Goal: Task Accomplishment & Management: Complete application form

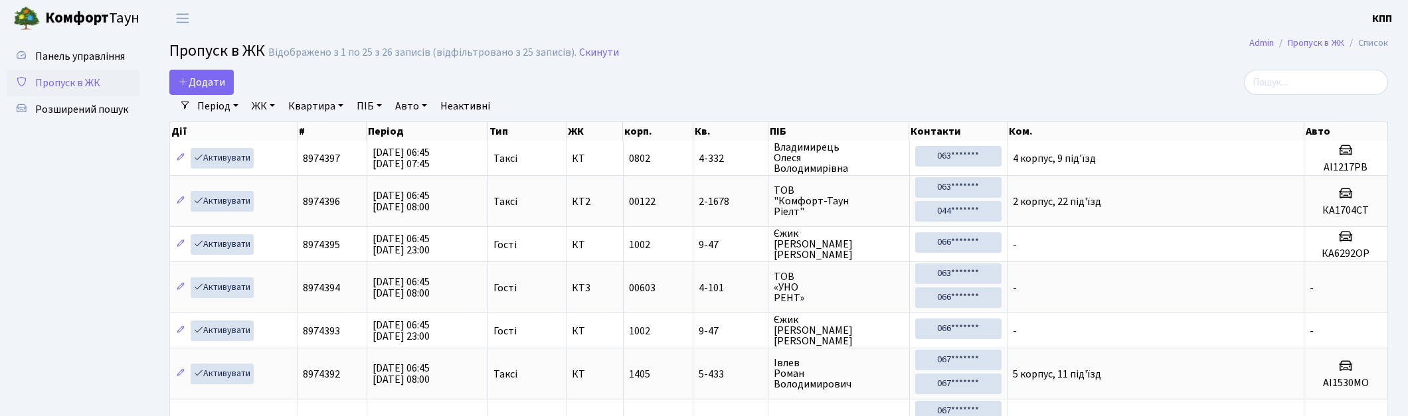
select select "25"
click at [185, 77] on icon at bounding box center [183, 81] width 11 height 11
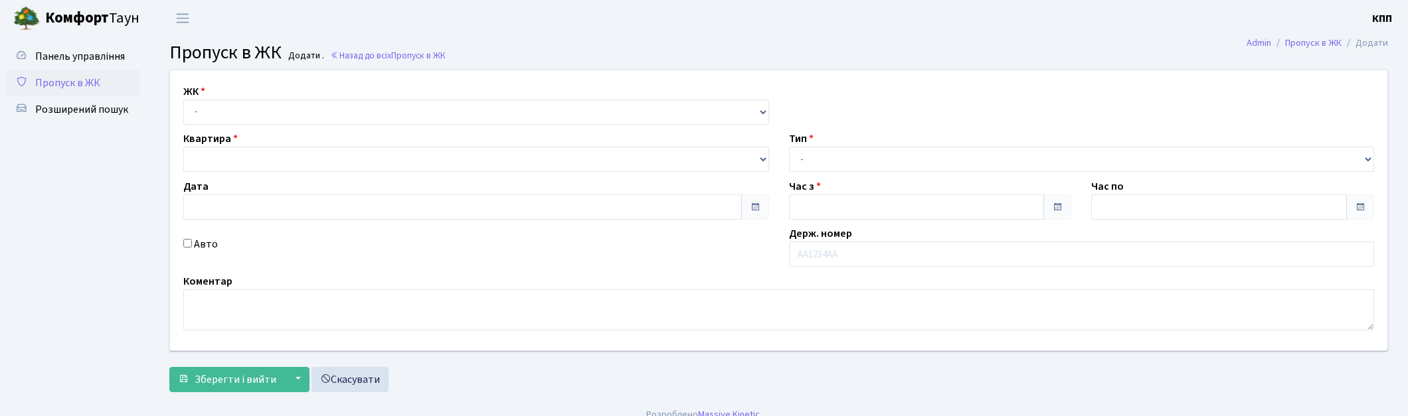
type input "[DATE]"
type input "07:00"
type input "08:00"
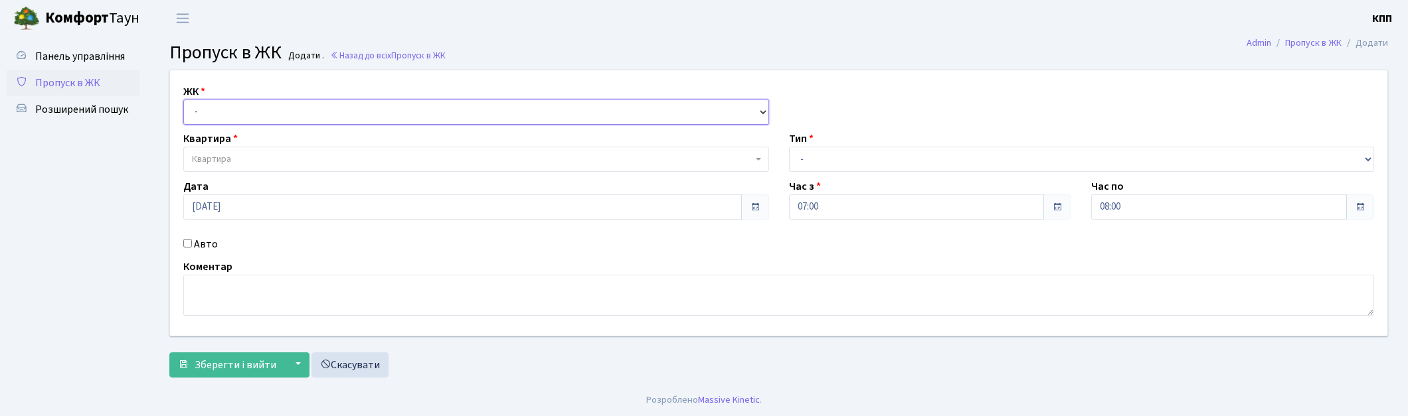
click at [220, 121] on select "- КТ, вул. Регенераторна, 4 КТ2, просп. [STREET_ADDRESS] [STREET_ADDRESS] [PERS…" at bounding box center [476, 112] width 586 height 25
select select "271"
click at [183, 100] on select "- КТ, вул. Регенераторна, 4 КТ2, просп. [STREET_ADDRESS] [STREET_ADDRESS] [PERS…" at bounding box center [476, 112] width 586 height 25
select select
click at [254, 150] on span "Квартира" at bounding box center [476, 159] width 586 height 25
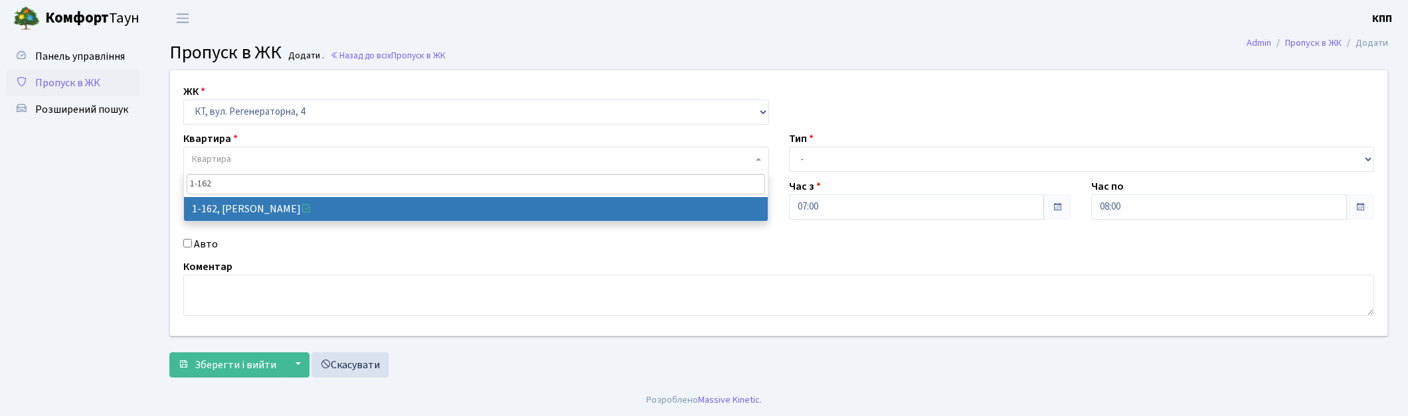
type input "1-162"
select select "162"
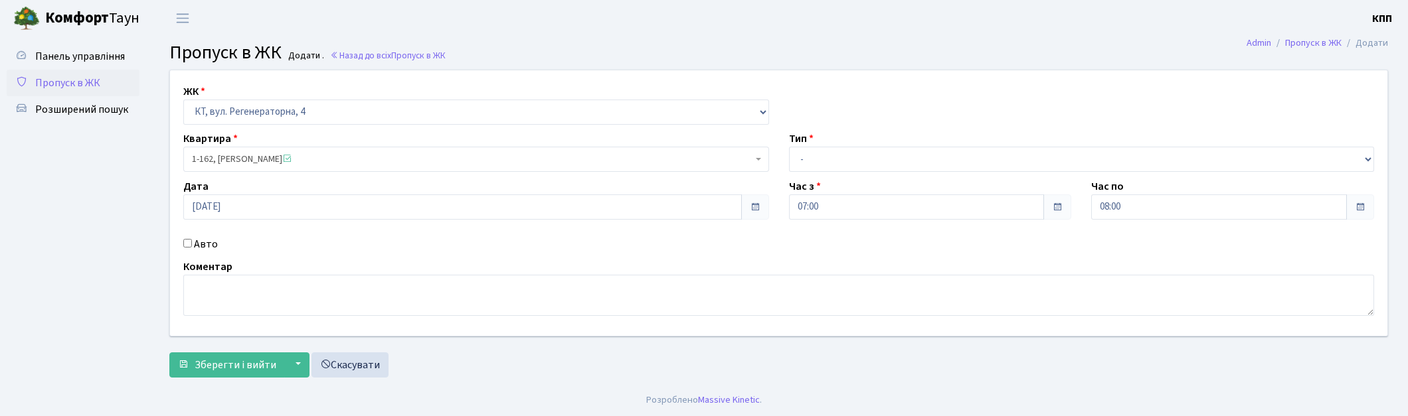
click at [215, 248] on label "Авто" at bounding box center [206, 244] width 24 height 16
click at [192, 248] on input "Авто" at bounding box center [187, 243] width 9 height 9
checkbox input "true"
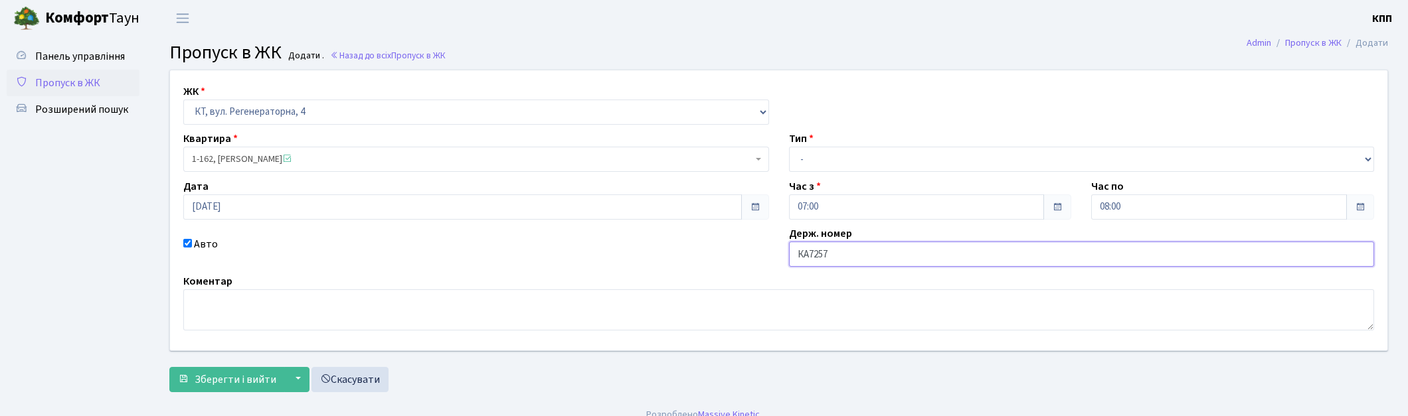
type input "КА7257МН"
drag, startPoint x: 816, startPoint y: 163, endPoint x: 816, endPoint y: 171, distance: 8.0
click at [816, 163] on select "- Доставка Таксі Гості Сервіс" at bounding box center [1082, 159] width 586 height 25
select select "3"
click at [789, 147] on select "- Доставка Таксі Гості Сервіс" at bounding box center [1082, 159] width 586 height 25
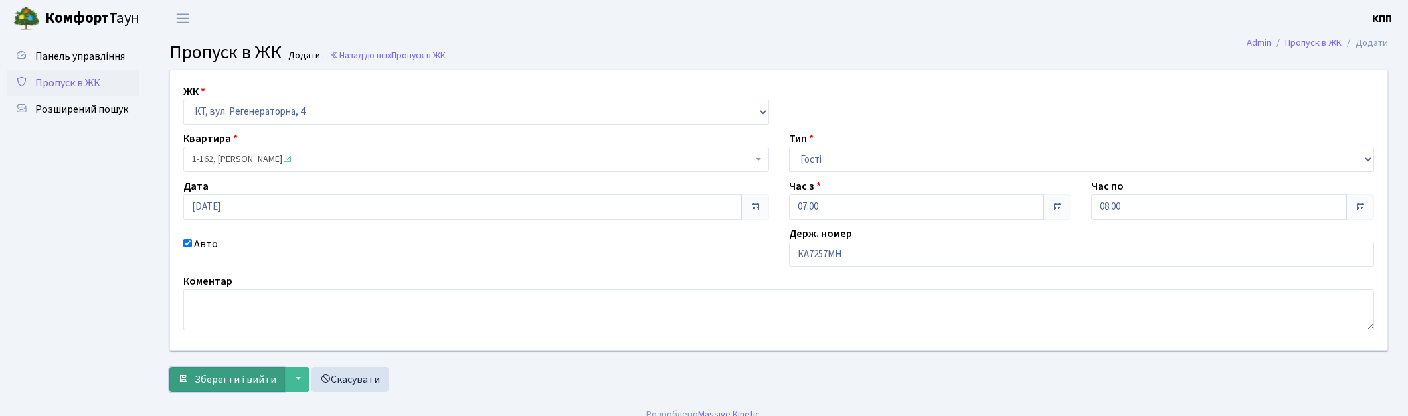
click at [206, 376] on span "Зберегти і вийти" at bounding box center [236, 380] width 82 height 15
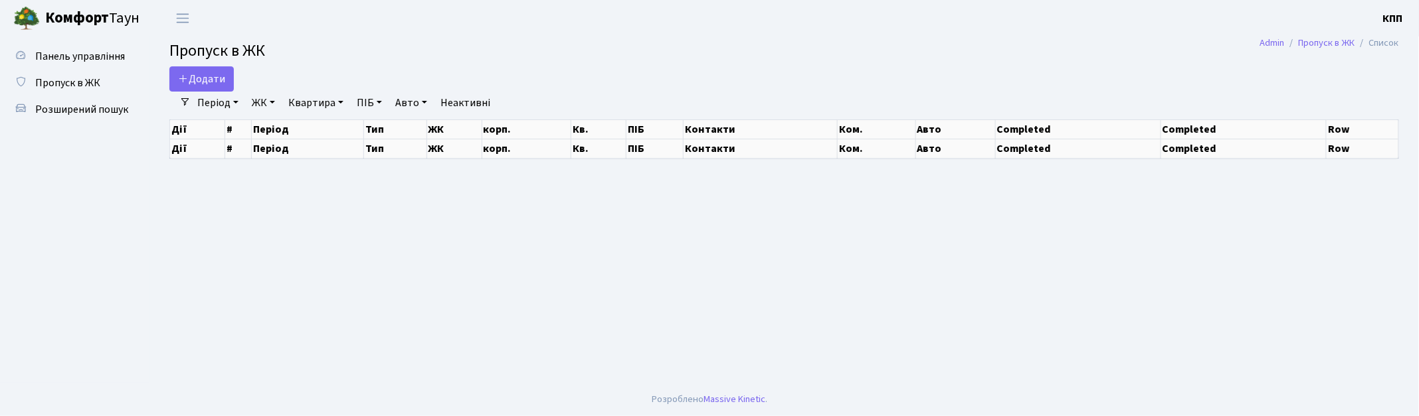
select select "25"
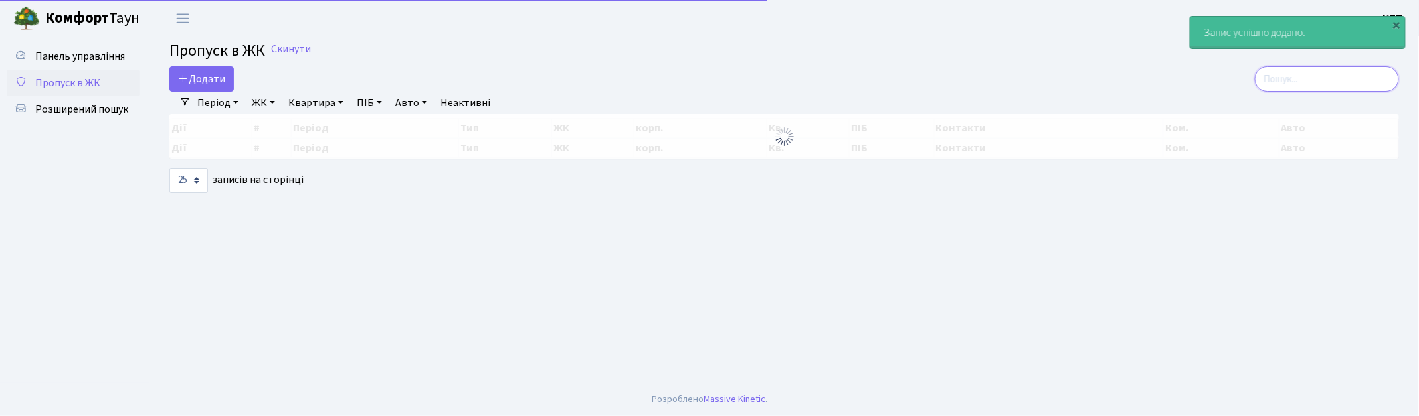
click at [1295, 80] on input "search" at bounding box center [1327, 78] width 144 height 25
